Goal: Transaction & Acquisition: Purchase product/service

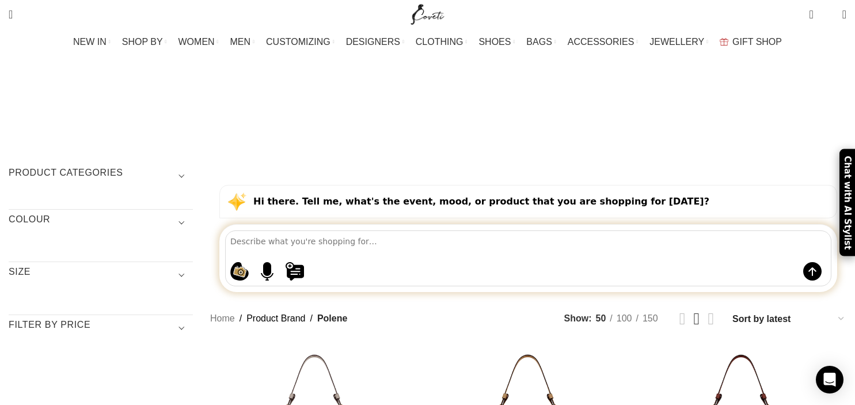
scroll to position [182, 0]
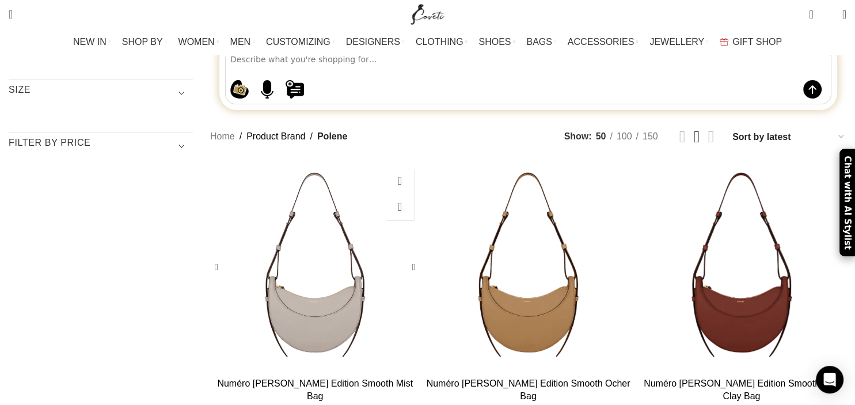
click at [315, 192] on div "Numéro Dix Edition Smooth Mist Bag" at bounding box center [288, 266] width 52 height 209
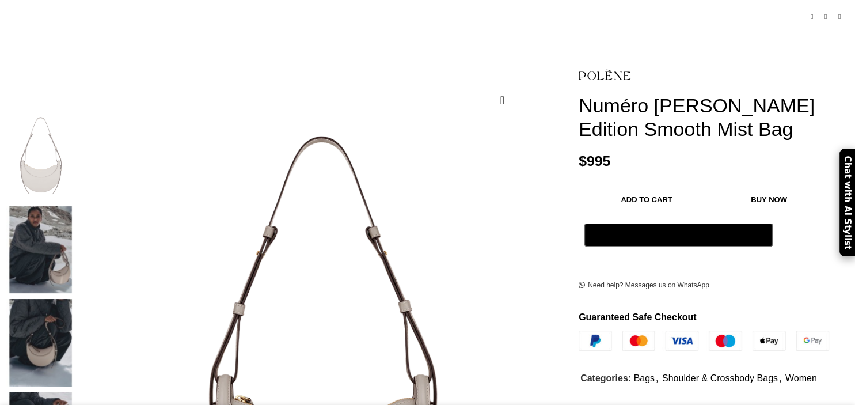
scroll to position [243, 0]
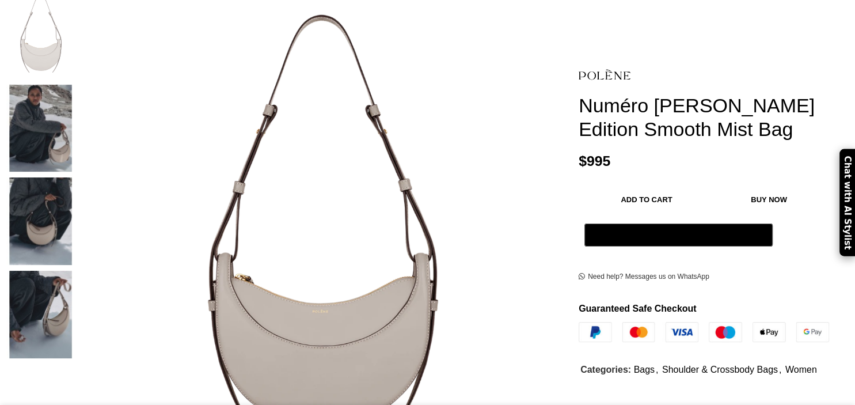
click at [76, 98] on img at bounding box center [41, 128] width 70 height 87
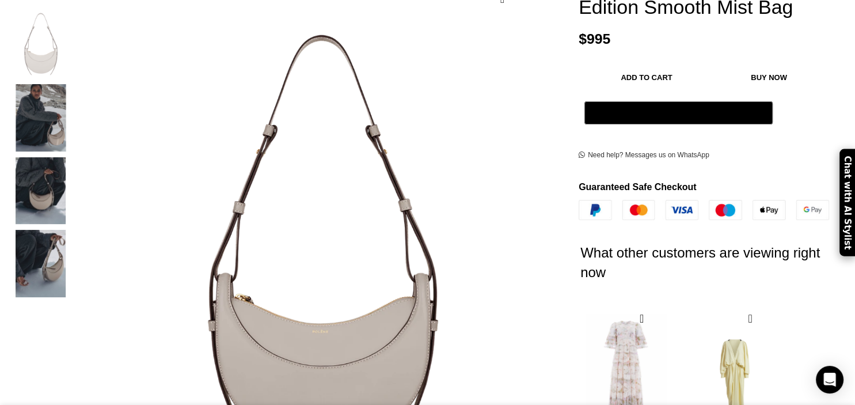
click at [76, 98] on img "2 / 4" at bounding box center [41, 117] width 70 height 67
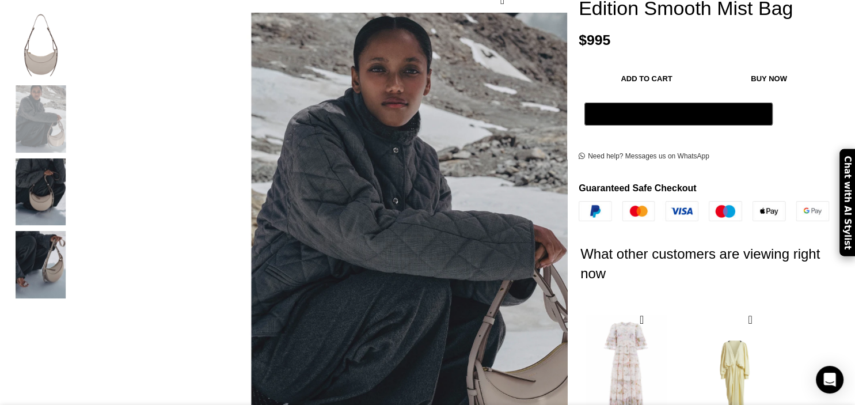
click at [76, 158] on img "3 / 4" at bounding box center [41, 191] width 70 height 67
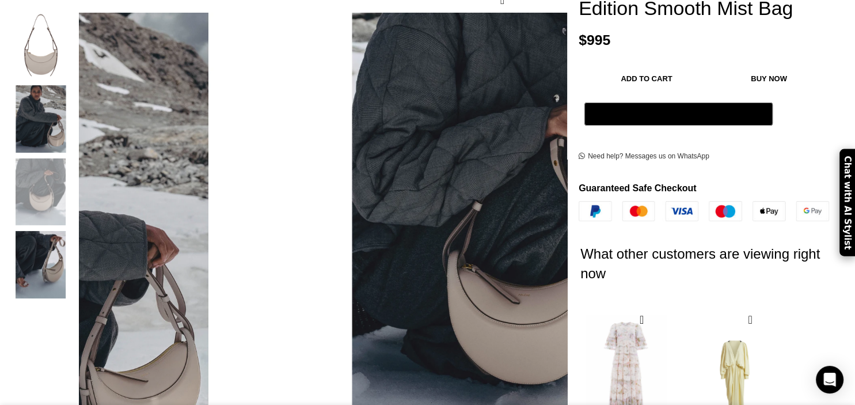
click at [76, 211] on div "3 / 4" at bounding box center [41, 194] width 70 height 73
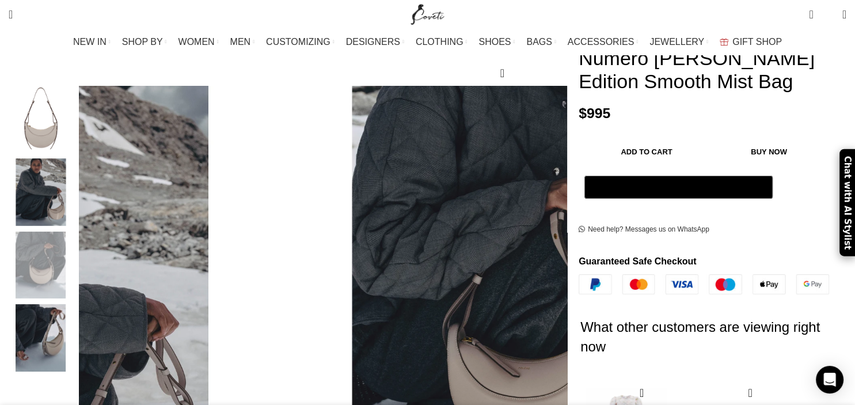
scroll to position [0, 0]
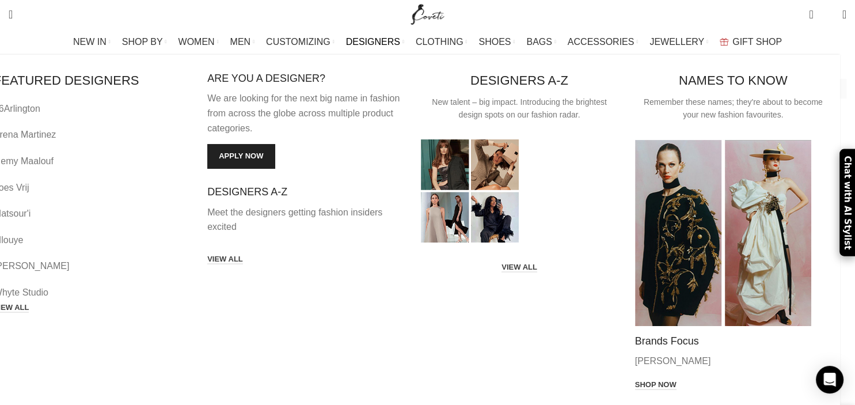
click at [383, 40] on span "DESIGNERS" at bounding box center [373, 41] width 54 height 11
